Goal: Transaction & Acquisition: Purchase product/service

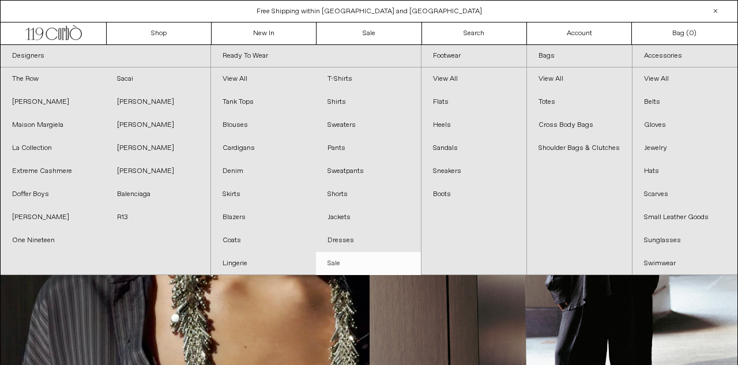
click at [337, 263] on link "Sale" at bounding box center [368, 263] width 105 height 23
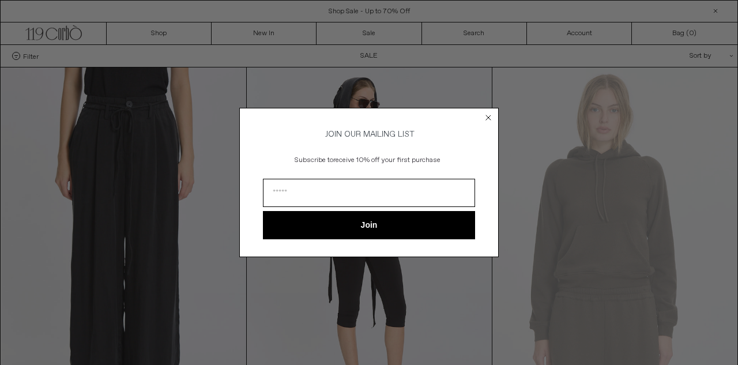
click at [492, 115] on circle "Close dialog" at bounding box center [488, 118] width 11 height 11
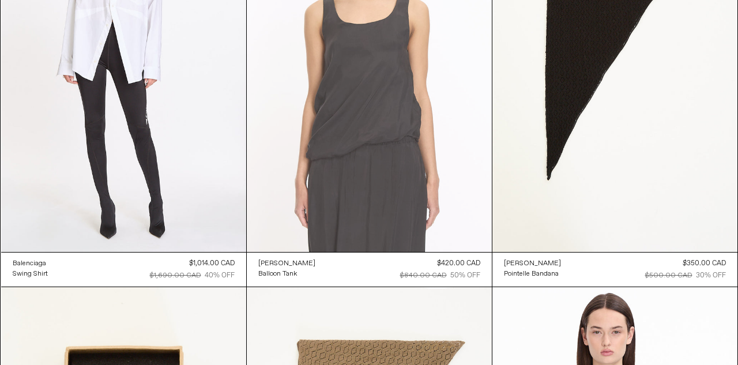
scroll to position [6229, 0]
